Goal: Check status

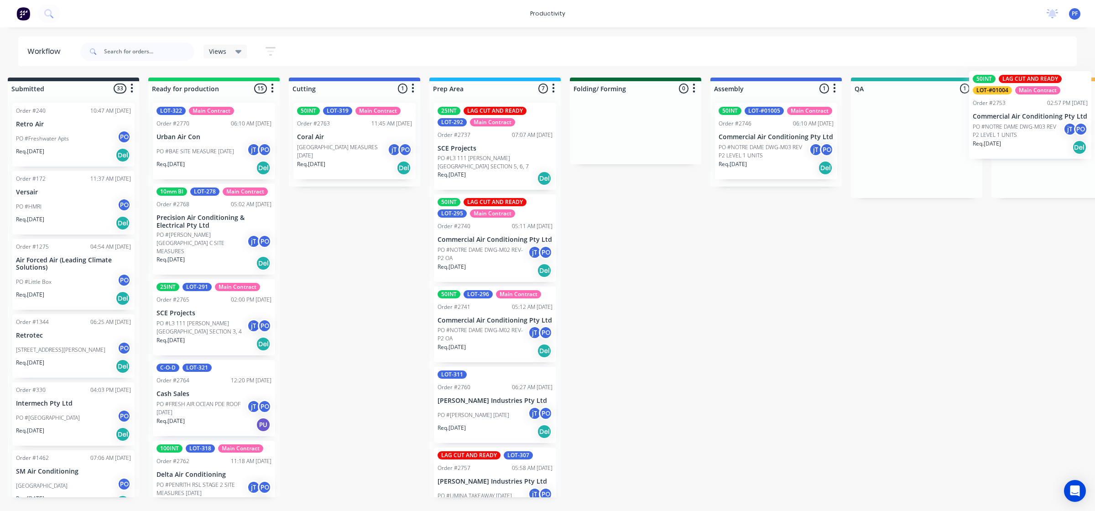
scroll to position [0, 19]
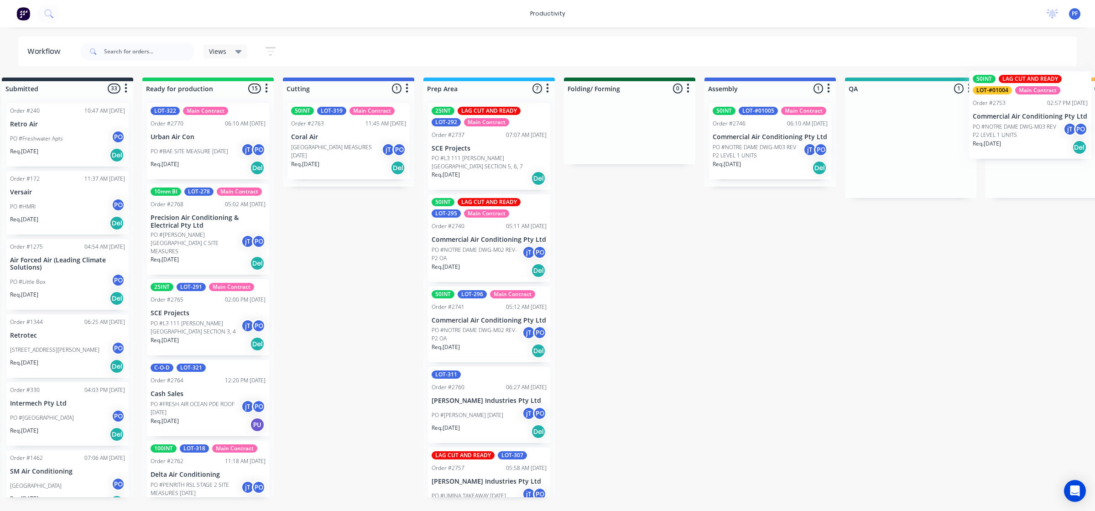
click at [1030, 122] on div "Submitted 33 Order #240 10:47 AM [DATE] Retro Air PO #Freshwater Apts PO Req. […" at bounding box center [868, 288] width 1787 height 420
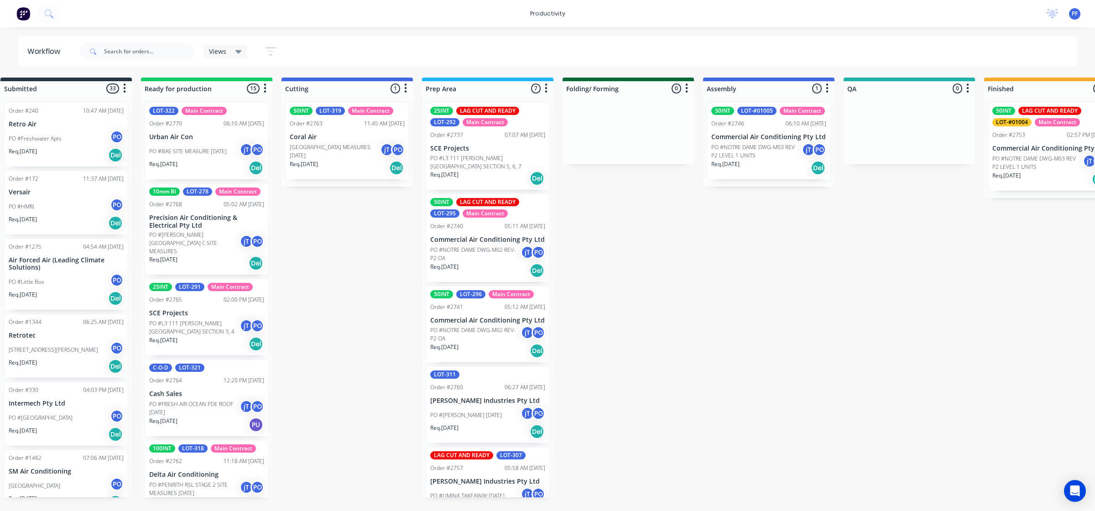
drag, startPoint x: 762, startPoint y: 147, endPoint x: 866, endPoint y: 294, distance: 180.6
click at [835, 317] on div "Submitted 33 Order #240 10:47 AM [DATE] Retro Air PO #Freshwater Apts PO Req. […" at bounding box center [867, 288] width 1787 height 420
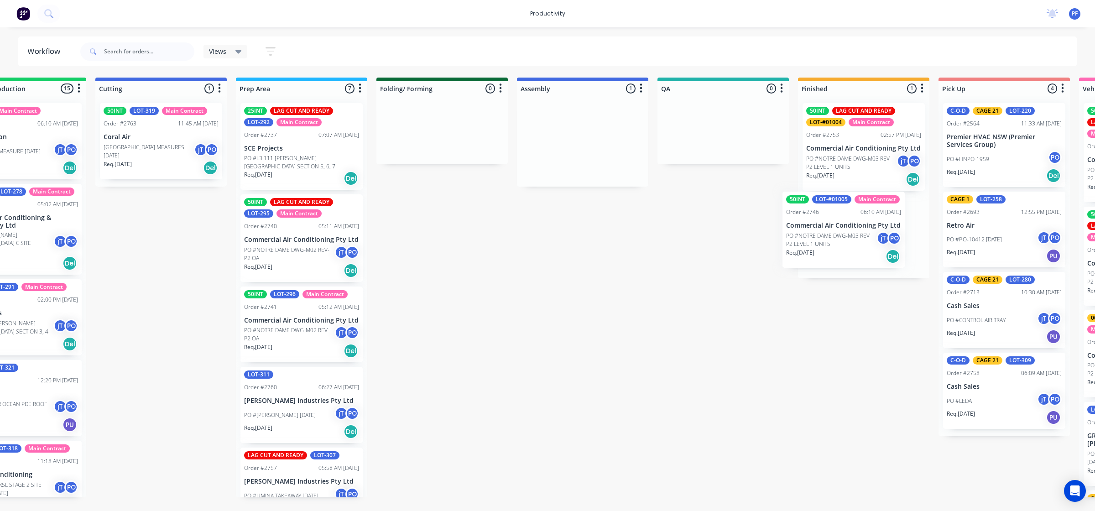
drag, startPoint x: 747, startPoint y: 148, endPoint x: 826, endPoint y: 230, distance: 114.3
click at [826, 230] on div "Submitted 33 Order #240 10:47 AM [DATE] Retro Air PO #Freshwater Apts PO Req. […" at bounding box center [681, 288] width 1787 height 420
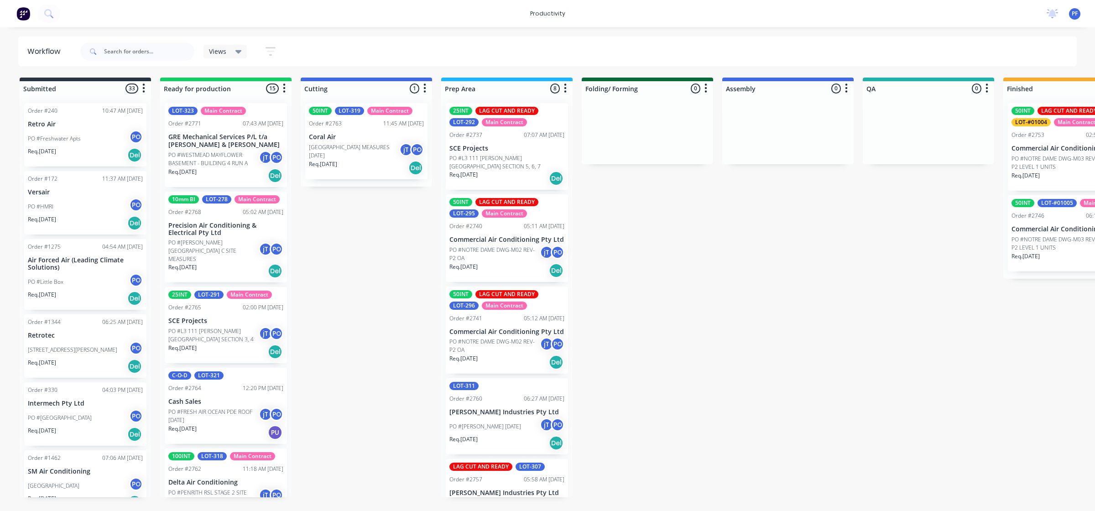
click at [1032, 142] on div "50INT LAG CUT AND READY LOT-#01004 Main Contract Order #2753 02:57 PM [DATE] Co…" at bounding box center [1069, 147] width 122 height 88
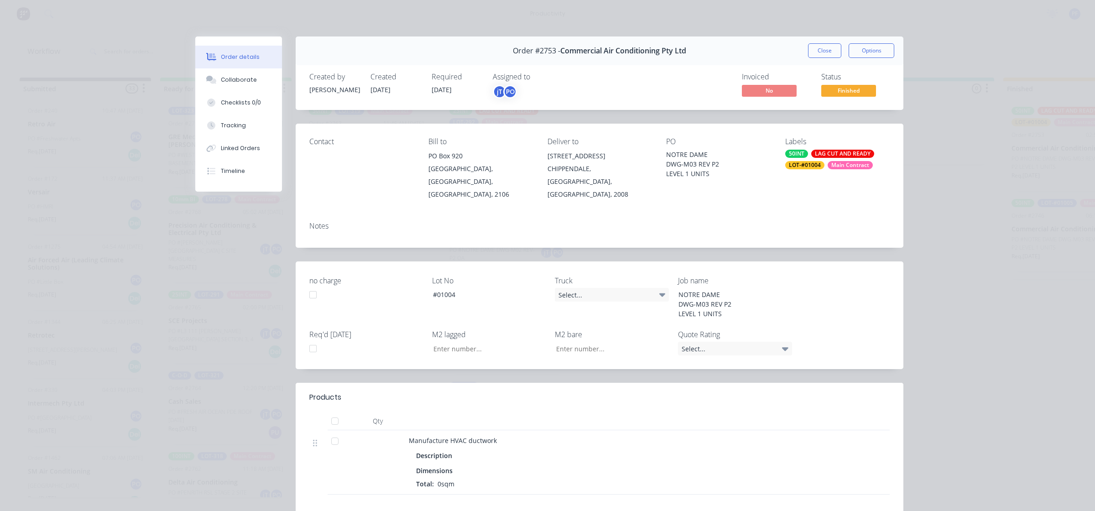
click at [799, 169] on div "LOT-#01004" at bounding box center [805, 165] width 39 height 8
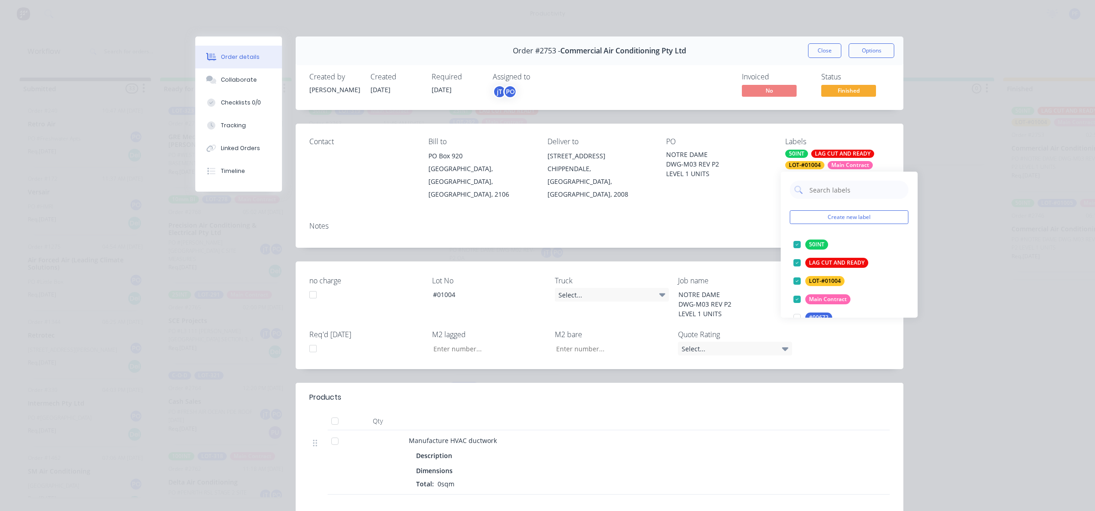
drag, startPoint x: 801, startPoint y: 169, endPoint x: 846, endPoint y: 197, distance: 52.3
click at [837, 193] on input "text" at bounding box center [856, 190] width 95 height 18
type input "cage 26"
drag, startPoint x: 795, startPoint y: 245, endPoint x: 795, endPoint y: 240, distance: 5.0
click at [795, 245] on div at bounding box center [797, 245] width 18 height 18
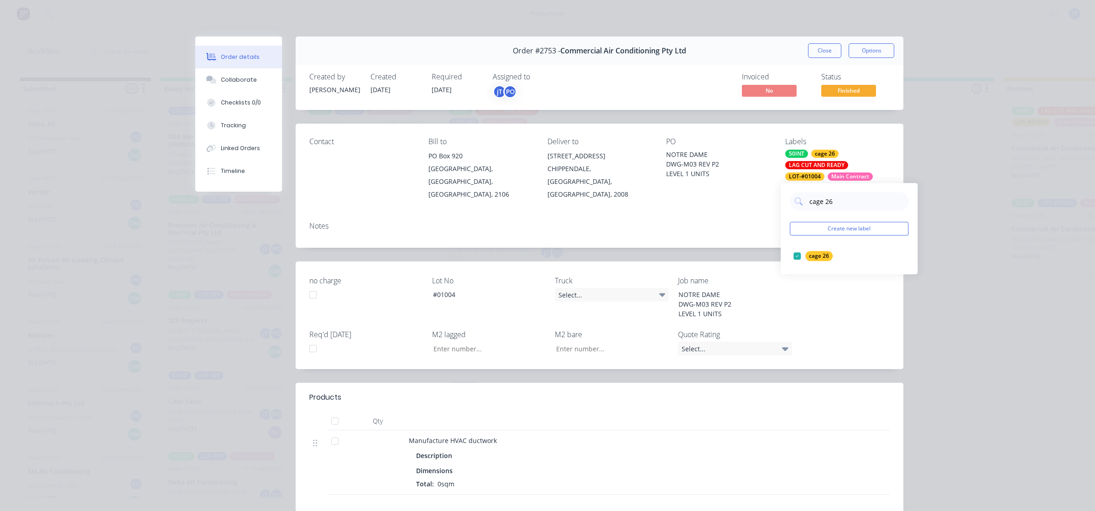
click at [757, 222] on div "Notes" at bounding box center [599, 226] width 581 height 9
drag, startPoint x: 760, startPoint y: 208, endPoint x: 844, endPoint y: 59, distance: 170.5
click at [825, 47] on button "Close" at bounding box center [824, 50] width 33 height 15
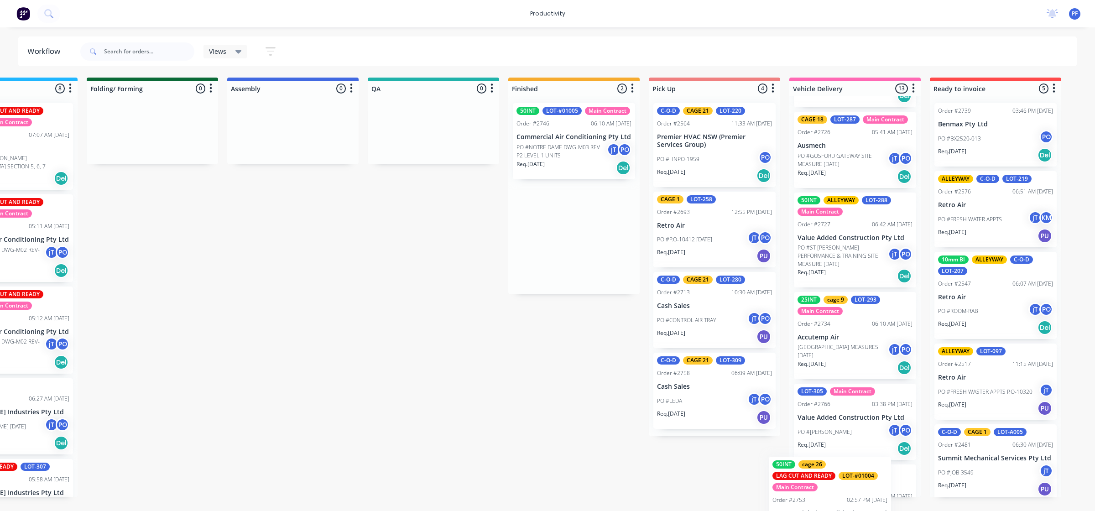
scroll to position [791, 0]
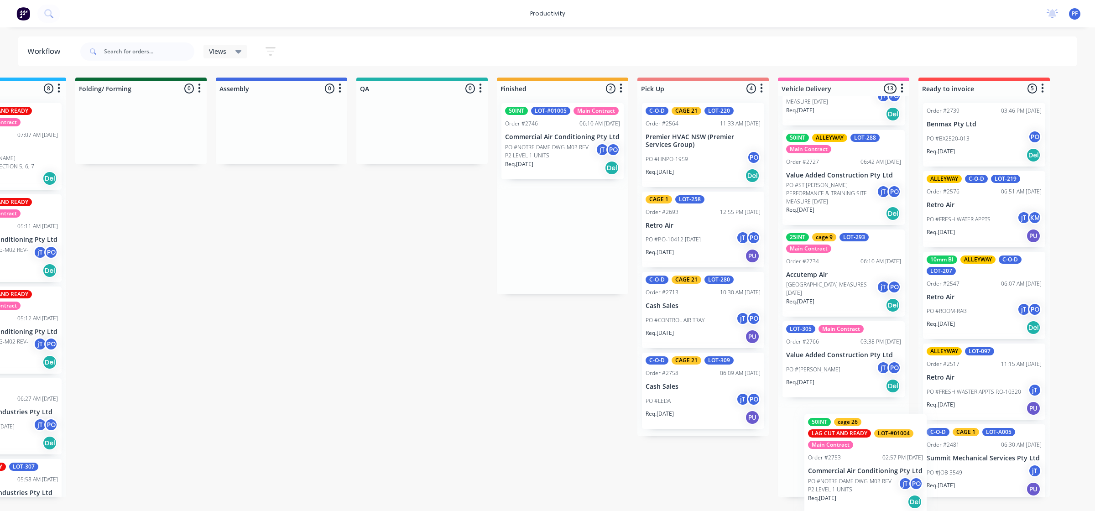
drag, startPoint x: 713, startPoint y: 144, endPoint x: 881, endPoint y: 443, distance: 342.9
click at [881, 443] on div "Submitted 33 Order #240 10:47 AM [DATE] Retro Air PO #Freshwater Apts PO Req. […" at bounding box center [380, 288] width 1787 height 420
